Goal: Transaction & Acquisition: Purchase product/service

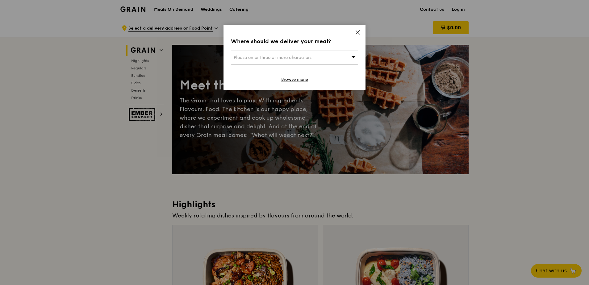
click at [355, 31] on icon at bounding box center [358, 33] width 6 height 6
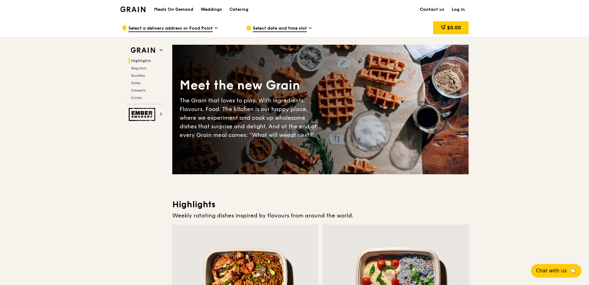
click at [202, 32] on div ".cls-1 { fill: none; stroke: #fff; stroke-linecap: round; stroke-linejoin: roun…" at bounding box center [179, 28] width 114 height 19
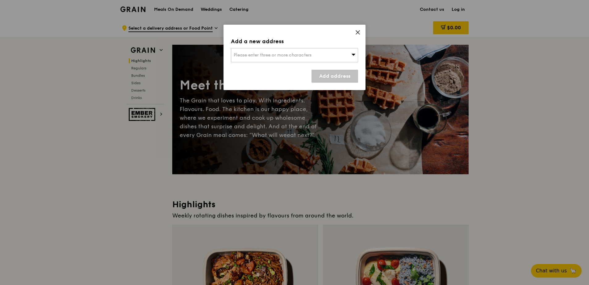
click at [361, 32] on div "Add a new address Please enter three or more characters Add address" at bounding box center [294, 57] width 142 height 65
click at [356, 32] on icon at bounding box center [358, 33] width 6 height 6
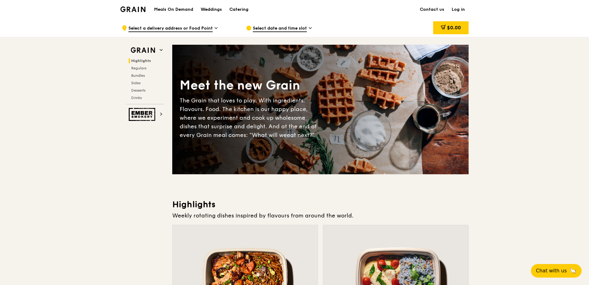
click at [277, 28] on span "Select date and time slot" at bounding box center [280, 28] width 54 height 7
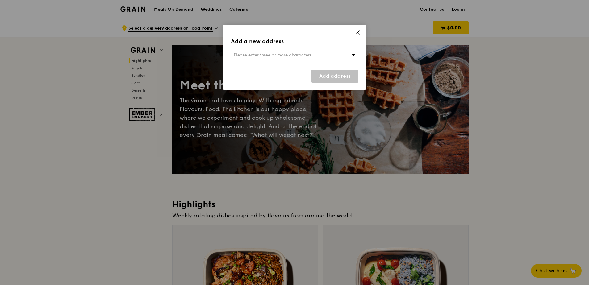
click at [357, 34] on icon at bounding box center [358, 33] width 6 height 6
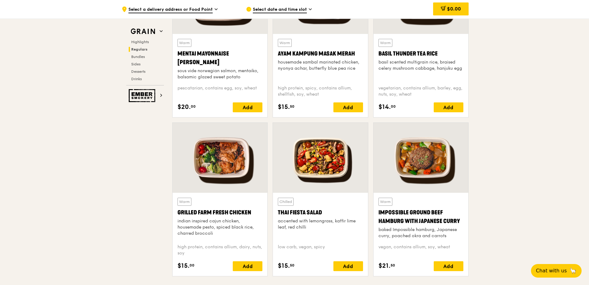
scroll to position [556, 0]
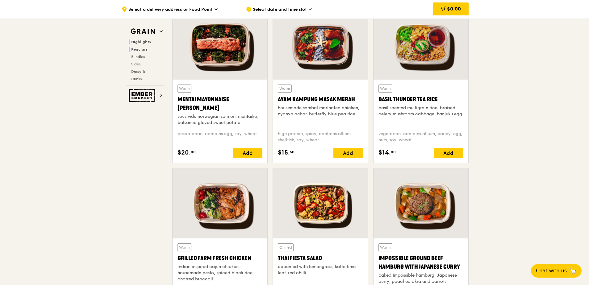
click at [142, 40] on span "Highlights" at bounding box center [141, 42] width 20 height 4
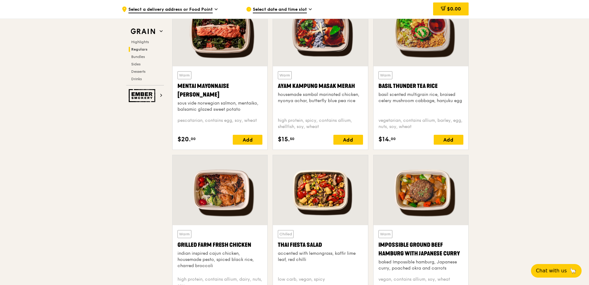
scroll to position [606, 0]
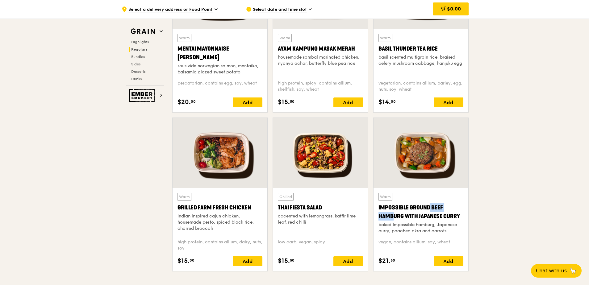
drag, startPoint x: 411, startPoint y: 207, endPoint x: 460, endPoint y: 206, distance: 48.5
click at [460, 206] on div "Impossible Ground Beef Hamburg with Japanese Curry" at bounding box center [420, 211] width 85 height 17
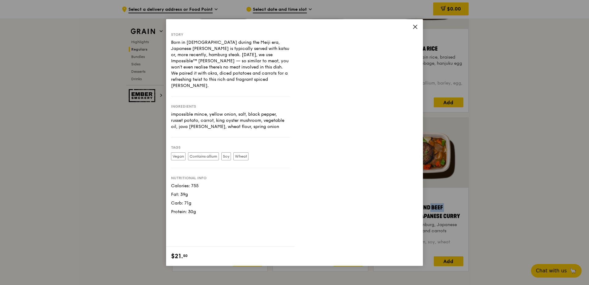
drag, startPoint x: 460, startPoint y: 206, endPoint x: 521, endPoint y: 205, distance: 61.7
click at [521, 205] on div "Story Born in [DEMOGRAPHIC_DATA] during the Meiji era, Japanese [PERSON_NAME] i…" at bounding box center [294, 142] width 589 height 285
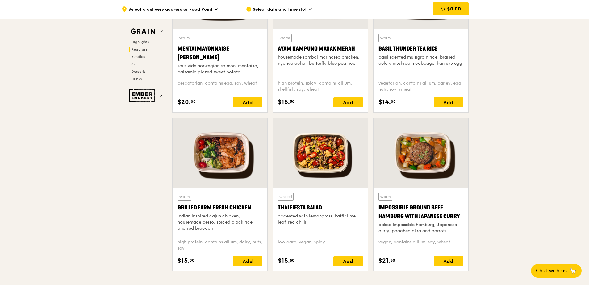
drag, startPoint x: 409, startPoint y: 207, endPoint x: 463, endPoint y: 214, distance: 54.2
click at [463, 214] on div "Impossible Ground Beef Hamburg with Japanese Curry" at bounding box center [420, 211] width 85 height 17
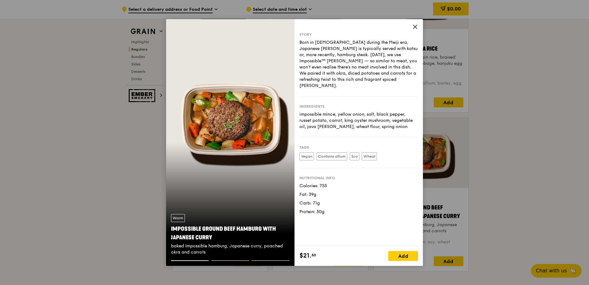
click at [417, 27] on icon at bounding box center [415, 27] width 6 height 6
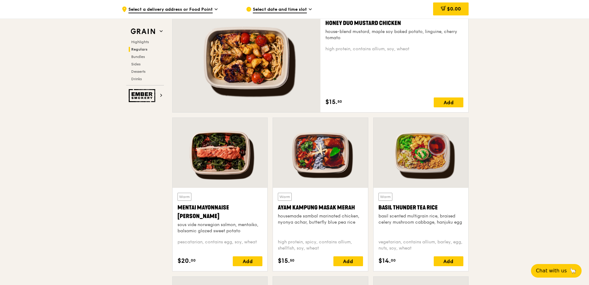
scroll to position [494, 0]
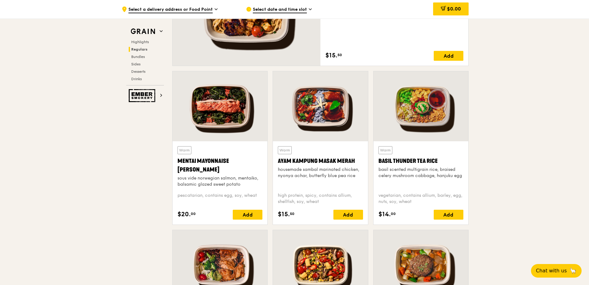
click at [227, 123] on div at bounding box center [220, 106] width 95 height 70
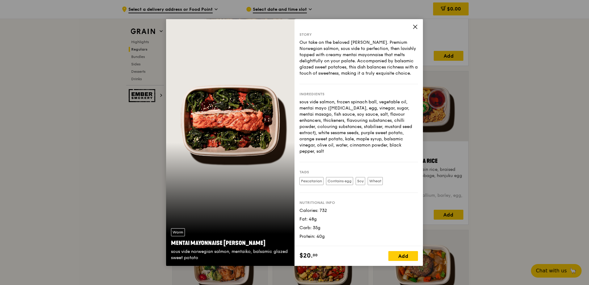
click at [414, 27] on icon at bounding box center [415, 27] width 6 height 6
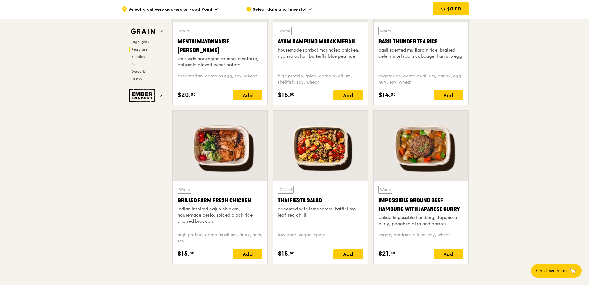
scroll to position [648, 0]
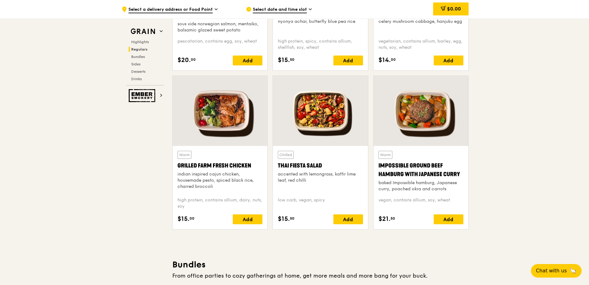
click at [423, 126] on div at bounding box center [420, 111] width 95 height 70
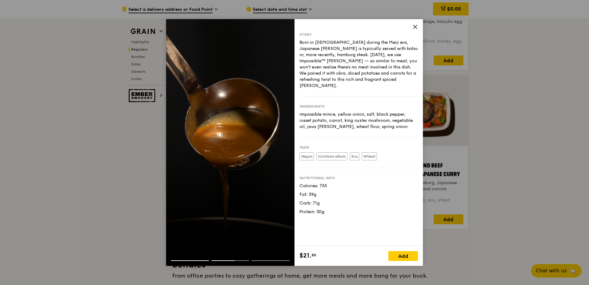
click at [416, 30] on span at bounding box center [415, 27] width 6 height 7
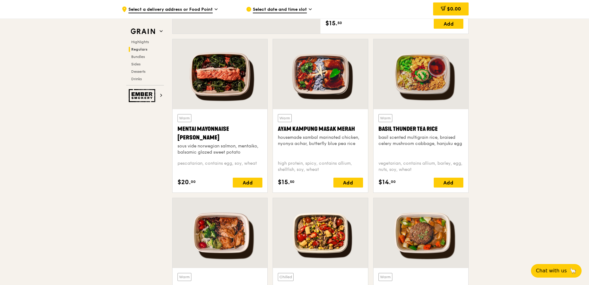
scroll to position [525, 0]
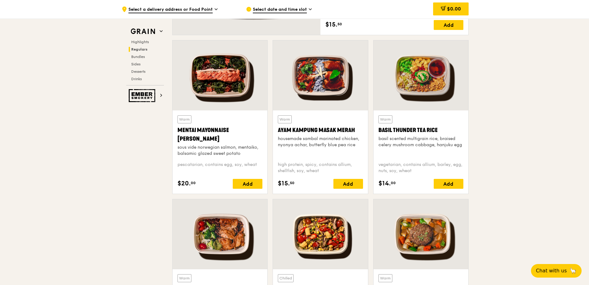
drag, startPoint x: 203, startPoint y: 139, endPoint x: 178, endPoint y: 131, distance: 26.4
click at [178, 131] on div "Mentai Mayonnaise [PERSON_NAME]" at bounding box center [219, 134] width 85 height 17
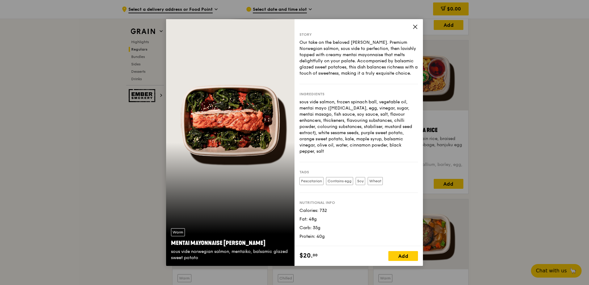
click at [415, 26] on icon at bounding box center [415, 27] width 4 height 4
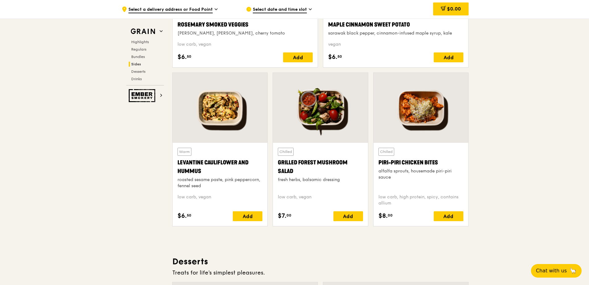
scroll to position [1543, 0]
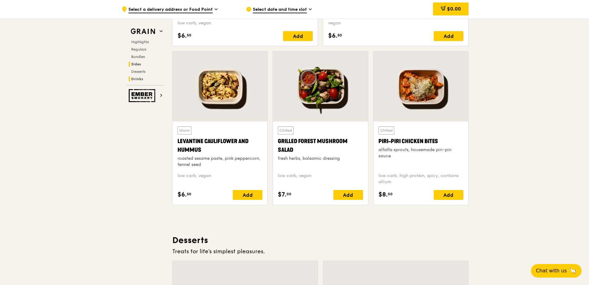
click at [139, 81] on span "Drinks" at bounding box center [137, 79] width 12 height 4
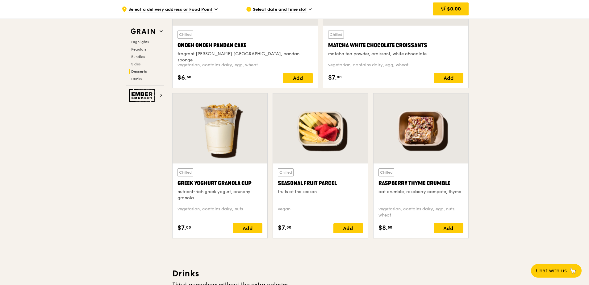
scroll to position [1881, 0]
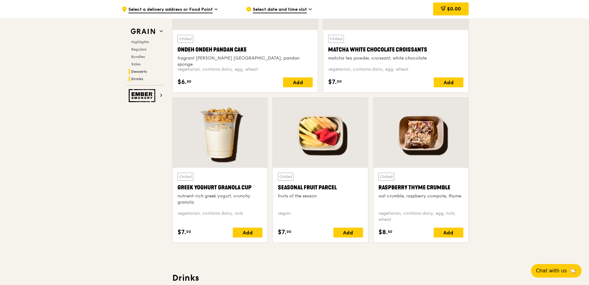
click at [136, 78] on span "Drinks" at bounding box center [137, 79] width 12 height 4
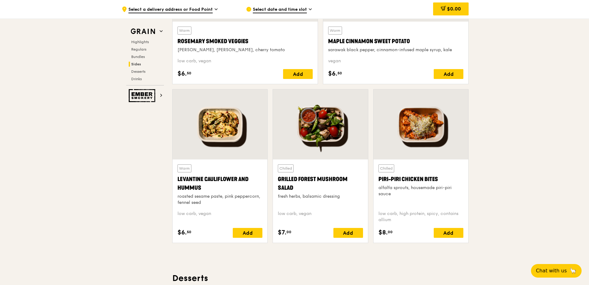
scroll to position [1542, 0]
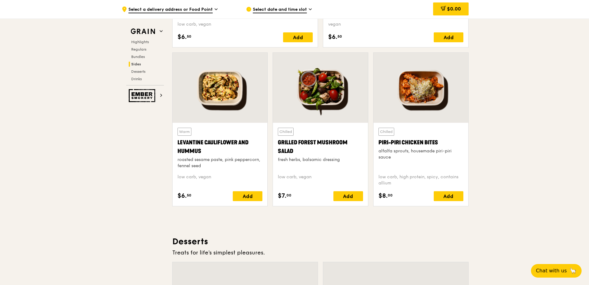
click at [215, 92] on div at bounding box center [220, 88] width 95 height 70
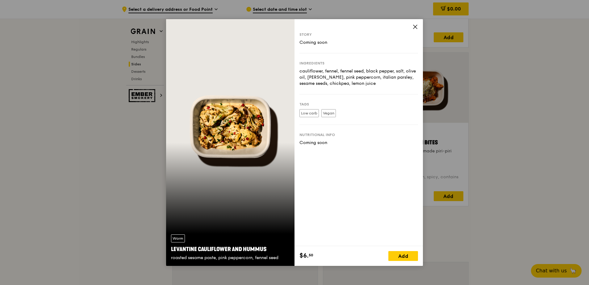
click at [415, 24] on icon at bounding box center [415, 27] width 6 height 6
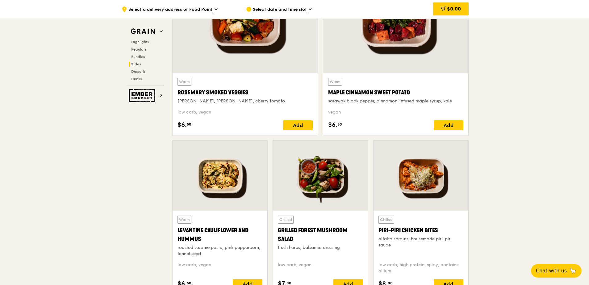
scroll to position [1511, 0]
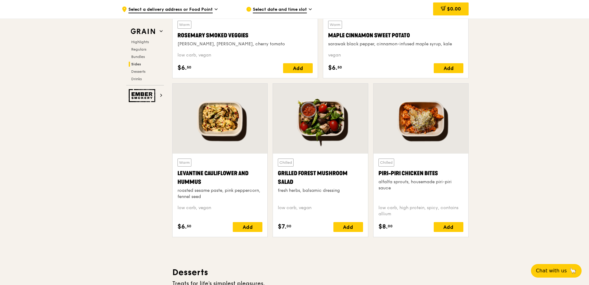
drag, startPoint x: 441, startPoint y: 173, endPoint x: 379, endPoint y: 173, distance: 61.7
click at [379, 173] on div "Piri-piri Chicken Bites" at bounding box center [420, 173] width 85 height 9
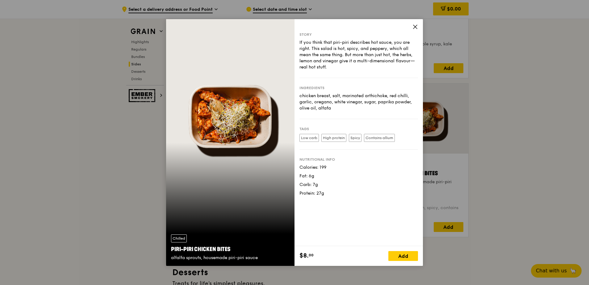
drag, startPoint x: 233, startPoint y: 251, endPoint x: 171, endPoint y: 249, distance: 61.7
click at [171, 249] on div "Piri-piri Chicken Bites" at bounding box center [230, 249] width 119 height 9
copy div "Piri-piri Chicken Bites"
